Goal: Book appointment/travel/reservation

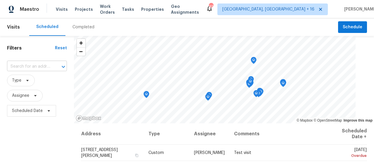
click at [23, 67] on input "text" at bounding box center [29, 66] width 44 height 9
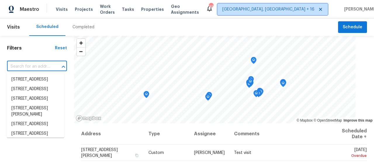
click at [277, 8] on span "[GEOGRAPHIC_DATA], [GEOGRAPHIC_DATA] + 16" at bounding box center [268, 9] width 92 height 6
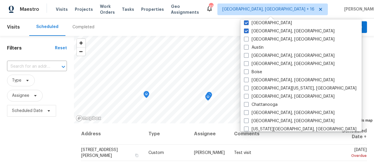
scroll to position [117, 0]
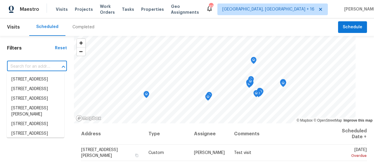
click at [26, 66] on input "text" at bounding box center [29, 66] width 44 height 9
paste input "[STREET_ADDRESS][PERSON_NAME]"
type input "[STREET_ADDRESS][PERSON_NAME]"
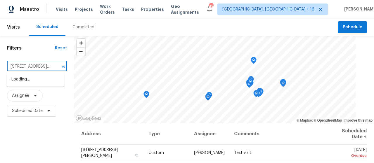
scroll to position [0, 28]
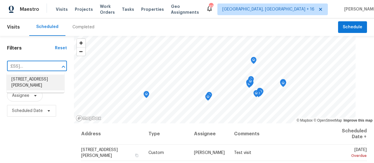
click at [34, 81] on li "[STREET_ADDRESS][PERSON_NAME]" at bounding box center [36, 83] width 58 height 16
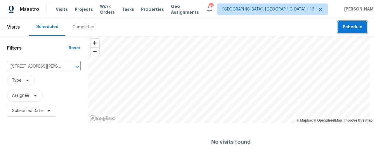
click at [350, 31] on button "Schedule" at bounding box center [352, 27] width 29 height 12
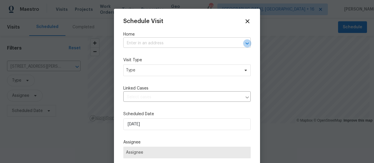
click at [244, 44] on icon "Open" at bounding box center [247, 43] width 7 height 7
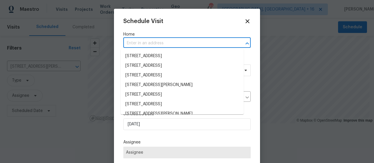
click at [154, 42] on input "text" at bounding box center [178, 43] width 111 height 9
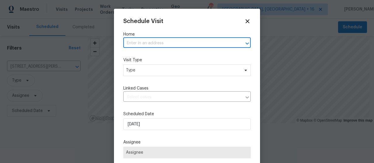
paste input "[STREET_ADDRESS][PERSON_NAME]"
type input "[STREET_ADDRESS][PERSON_NAME]"
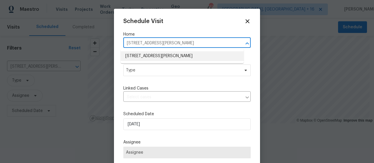
click at [154, 53] on li "[STREET_ADDRESS][PERSON_NAME]" at bounding box center [182, 56] width 123 height 10
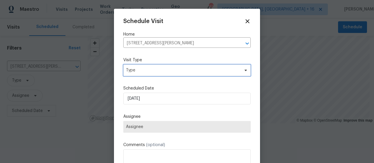
click at [215, 74] on span "Type" at bounding box center [186, 71] width 127 height 12
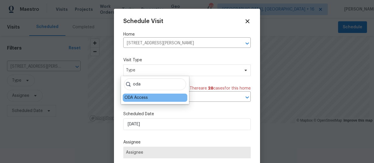
type input "oda"
click at [151, 100] on div "ODA Access" at bounding box center [155, 98] width 65 height 8
click at [141, 99] on div "ODA Access" at bounding box center [135, 98] width 23 height 6
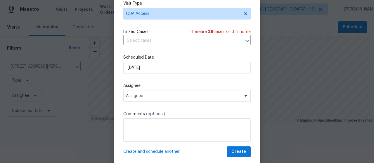
scroll to position [58, 0]
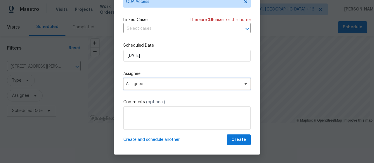
click at [142, 82] on span "Assignee" at bounding box center [183, 84] width 115 height 5
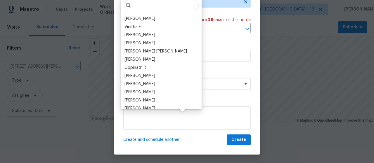
click at [87, 144] on div at bounding box center [187, 81] width 374 height 163
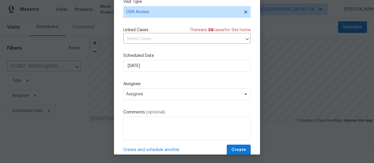
scroll to position [0, 0]
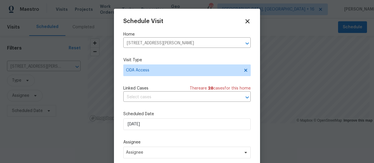
click at [244, 22] on icon at bounding box center [247, 21] width 7 height 7
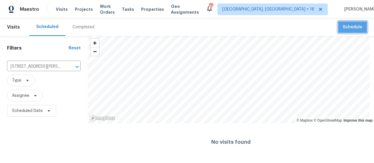
click at [349, 27] on span "Schedule" at bounding box center [353, 27] width 20 height 7
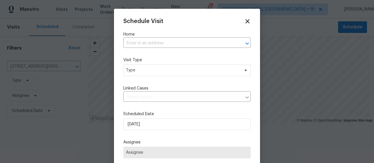
click at [245, 21] on icon at bounding box center [247, 21] width 4 height 4
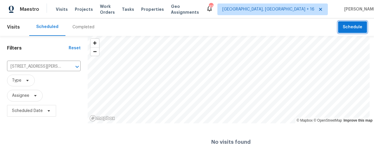
click at [348, 29] on span "Schedule" at bounding box center [353, 27] width 20 height 7
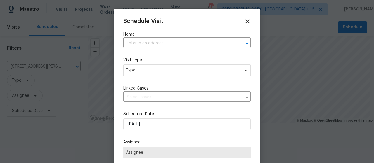
scroll to position [10, 0]
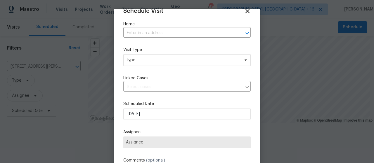
click at [245, 10] on icon at bounding box center [247, 11] width 4 height 4
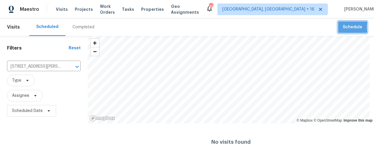
click at [343, 27] on span "Schedule" at bounding box center [353, 27] width 20 height 7
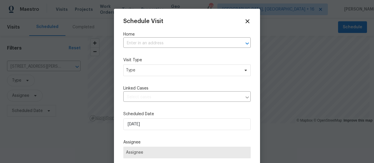
click at [242, 17] on div "Schedule Visit Home ​ Visit Type Type Linked Cases ​ Scheduled Date [DATE] Assi…" at bounding box center [187, 111] width 146 height 205
click at [244, 21] on icon at bounding box center [247, 21] width 7 height 7
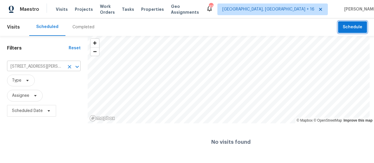
click at [69, 67] on icon "Clear" at bounding box center [70, 67] width 4 height 4
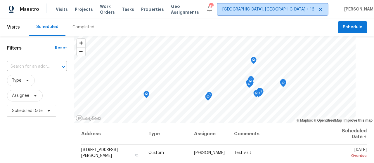
click at [256, 10] on span "[GEOGRAPHIC_DATA], [GEOGRAPHIC_DATA] + 16" at bounding box center [268, 9] width 92 height 6
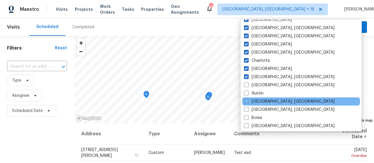
scroll to position [88, 0]
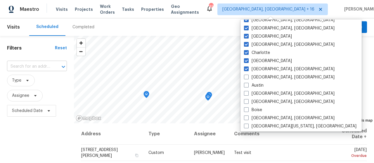
click at [29, 65] on input "text" at bounding box center [29, 66] width 44 height 9
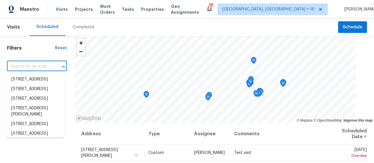
paste input "[STREET_ADDRESS][PERSON_NAME]"
type input "[STREET_ADDRESS][PERSON_NAME]"
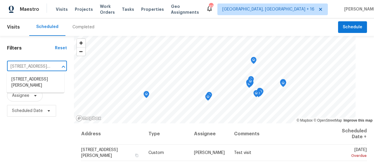
scroll to position [0, 28]
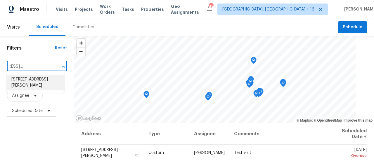
click at [32, 83] on li "[STREET_ADDRESS][PERSON_NAME]" at bounding box center [36, 83] width 58 height 16
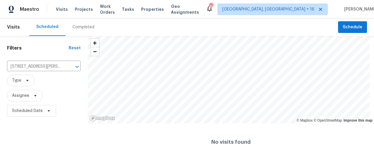
scroll to position [2, 0]
click at [346, 27] on span "Schedule" at bounding box center [353, 27] width 20 height 7
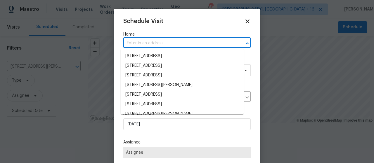
click at [137, 44] on input "text" at bounding box center [178, 43] width 111 height 9
paste input "[STREET_ADDRESS][PERSON_NAME]"
type input "[STREET_ADDRESS][PERSON_NAME]"
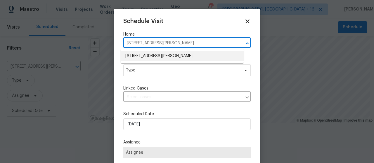
click at [147, 56] on li "[STREET_ADDRESS][PERSON_NAME]" at bounding box center [182, 56] width 123 height 10
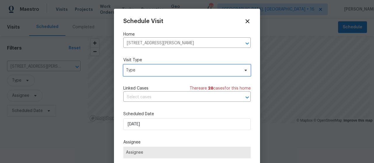
click at [130, 70] on span "Type" at bounding box center [183, 71] width 114 height 6
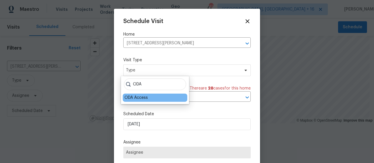
type input "ODA"
click at [157, 97] on div "ODA Access" at bounding box center [155, 98] width 65 height 8
click at [155, 97] on div "ODA Access" at bounding box center [155, 98] width 65 height 8
click at [148, 98] on div "ODA Access" at bounding box center [135, 98] width 23 height 6
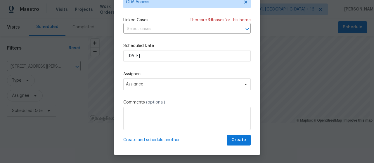
scroll to position [58, 0]
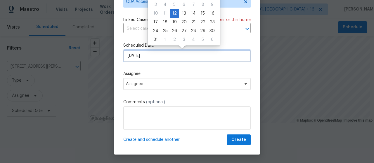
click at [152, 56] on input "[DATE]" at bounding box center [186, 56] width 127 height 12
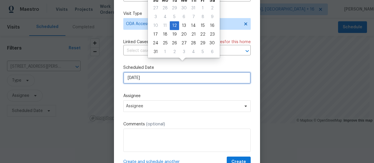
scroll to position [29, 0]
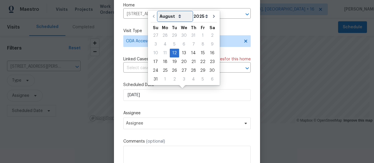
click at [176, 14] on select "August September October November December" at bounding box center [175, 16] width 34 height 9
click at [177, 15] on select "August September October November December" at bounding box center [175, 16] width 34 height 9
click at [176, 15] on select "August September October November December" at bounding box center [175, 16] width 34 height 9
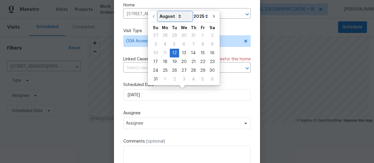
click at [176, 17] on select "August September October November December" at bounding box center [175, 16] width 34 height 9
click at [177, 15] on select "August September October November December" at bounding box center [175, 16] width 34 height 9
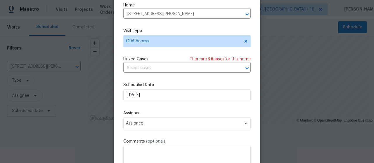
drag, startPoint x: 151, startPoint y: 114, endPoint x: 153, endPoint y: 111, distance: 3.6
click at [152, 114] on label "Assignee" at bounding box center [186, 113] width 127 height 6
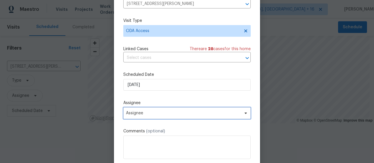
click at [133, 114] on span "Assignee" at bounding box center [183, 113] width 115 height 5
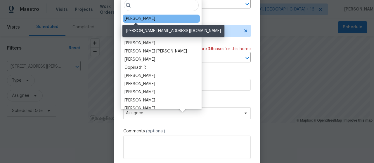
click at [133, 18] on div "[PERSON_NAME]" at bounding box center [139, 19] width 31 height 6
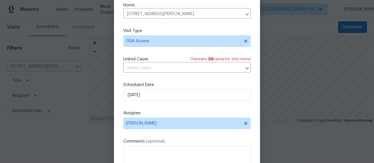
scroll to position [0, 0]
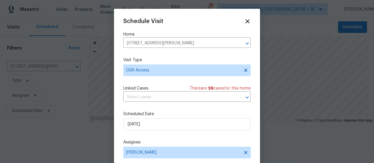
click at [244, 21] on icon at bounding box center [247, 21] width 7 height 7
